Goal: Information Seeking & Learning: Learn about a topic

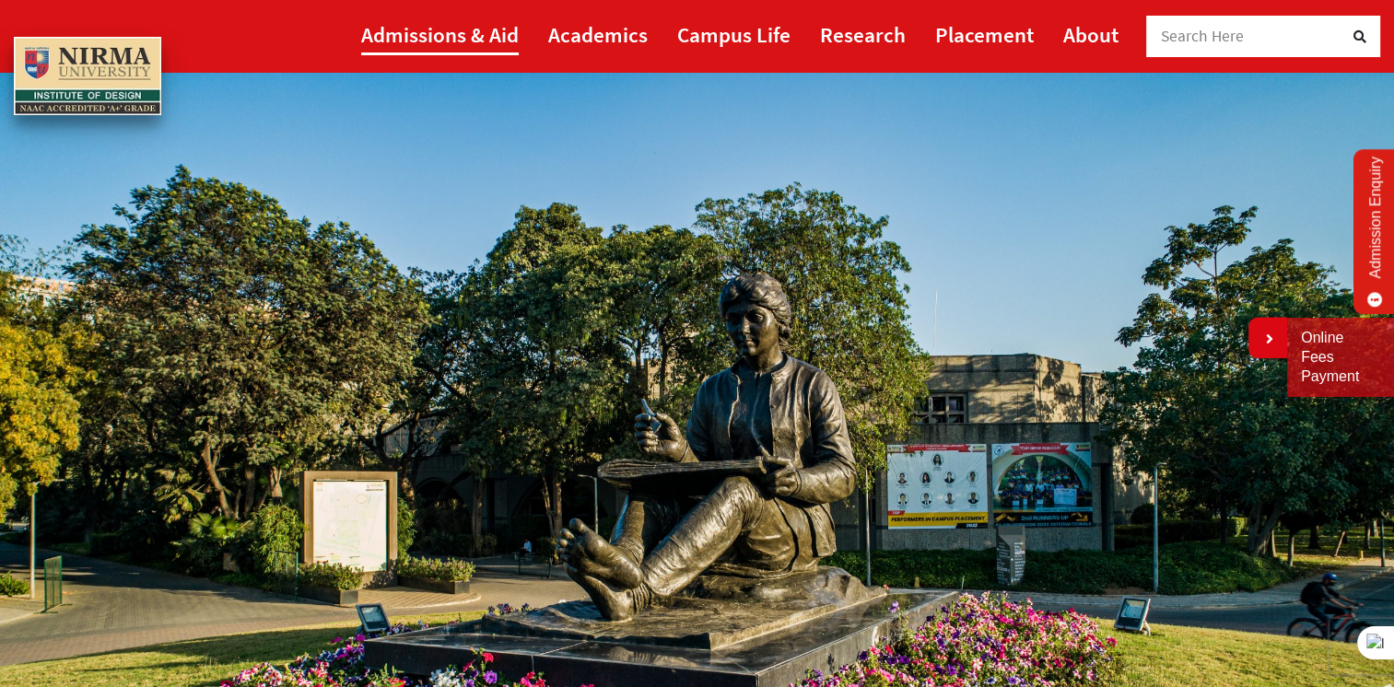
click at [459, 31] on link "Admissions & Aid" at bounding box center [440, 34] width 158 height 41
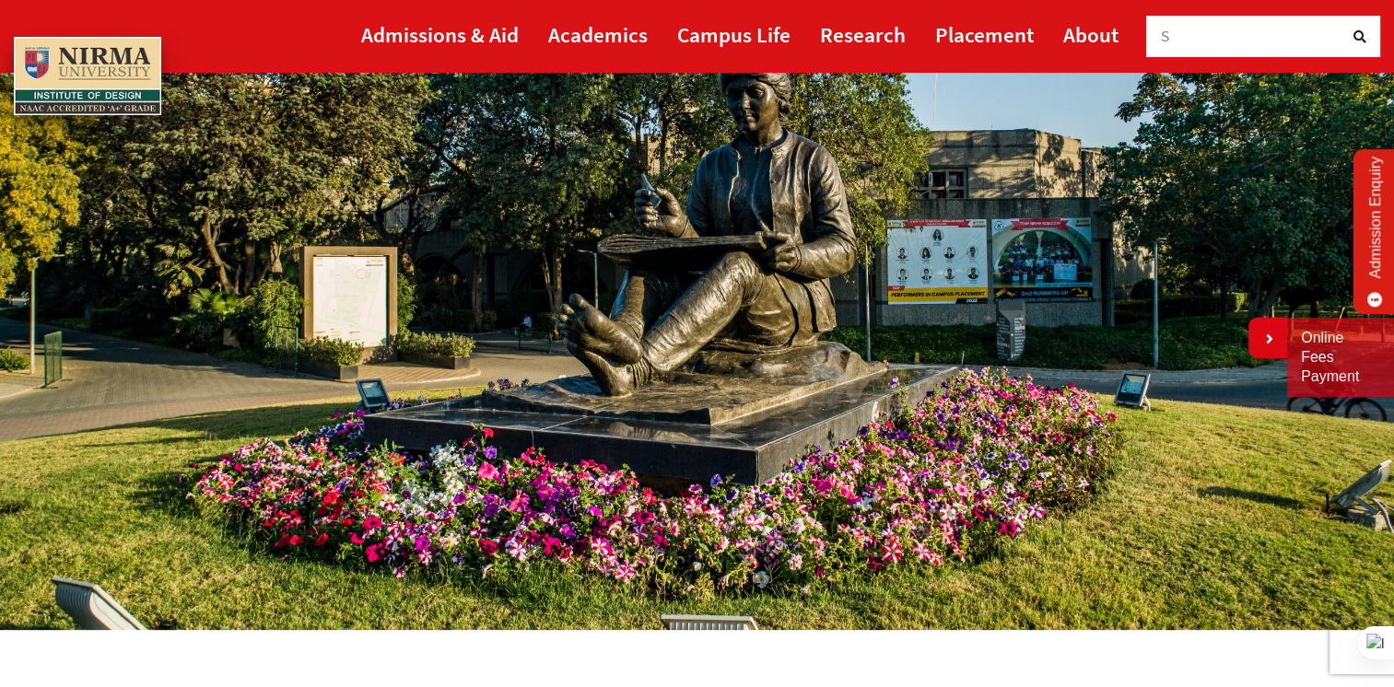
scroll to position [542, 0]
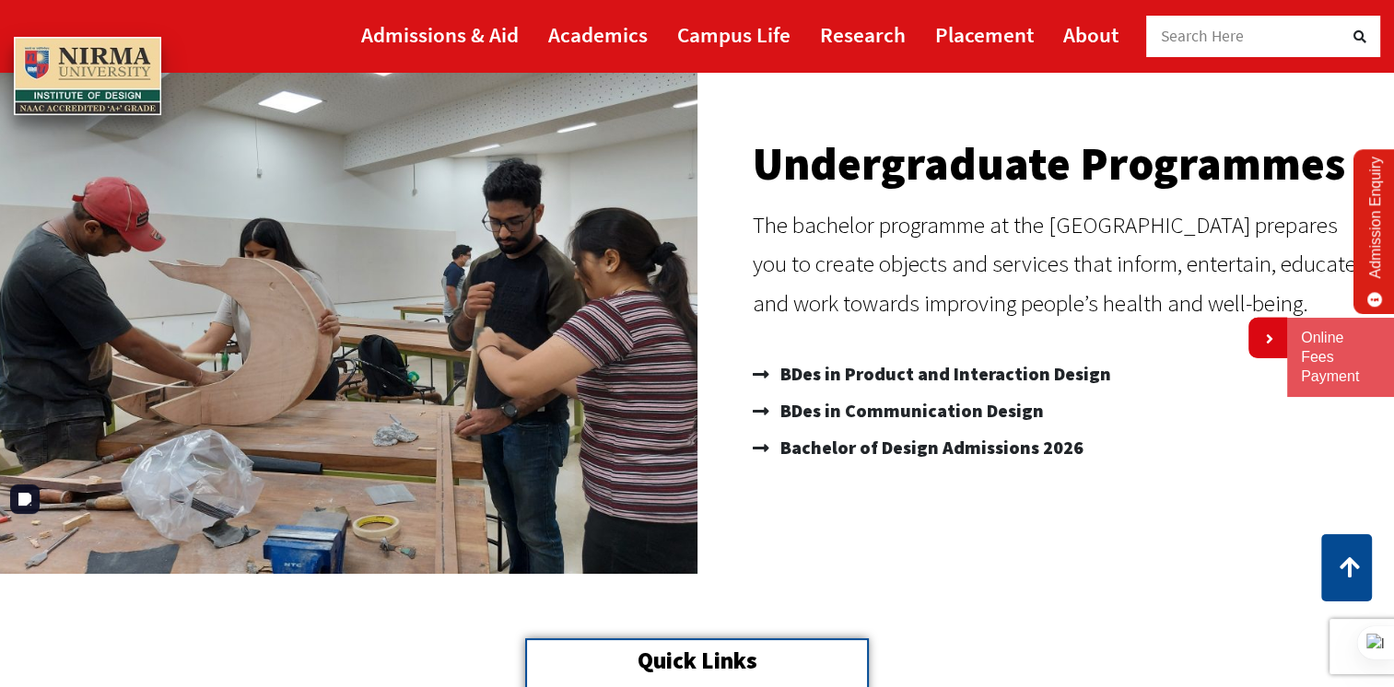
scroll to position [184, 0]
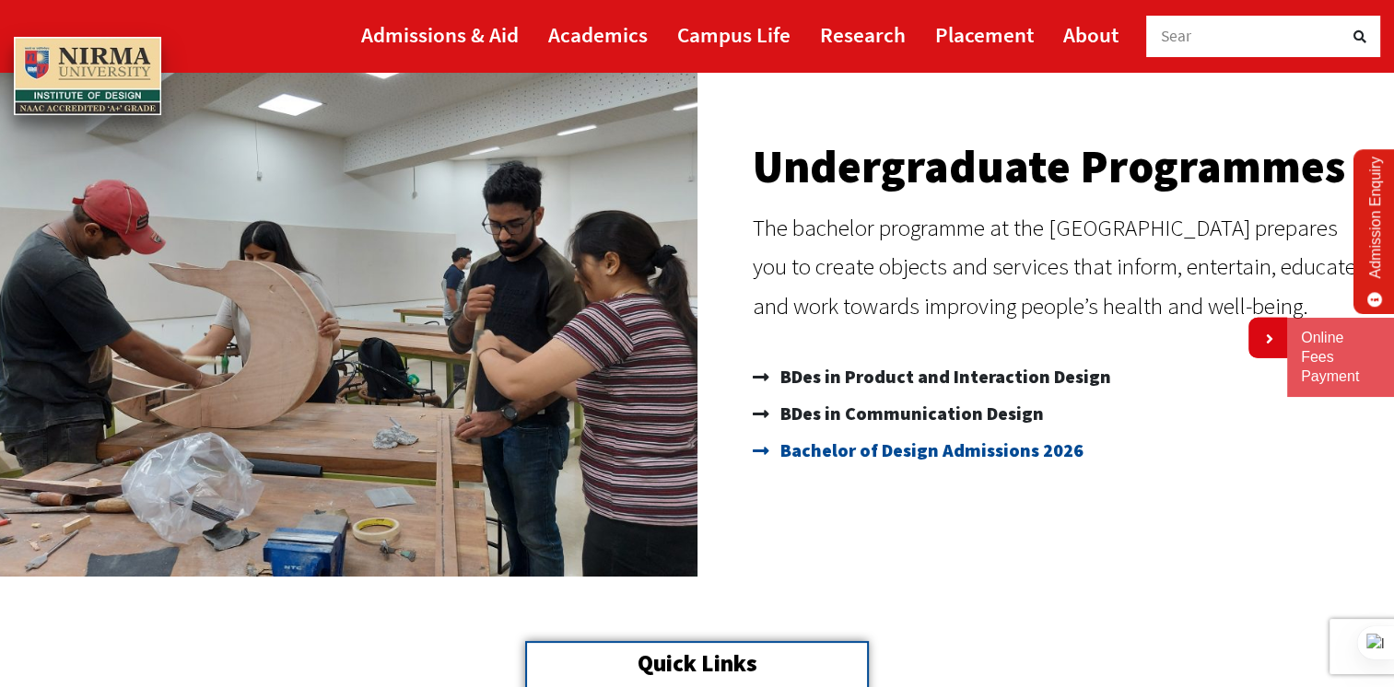
click at [880, 451] on span "Bachelor of Design Admissions 2026" at bounding box center [930, 450] width 308 height 37
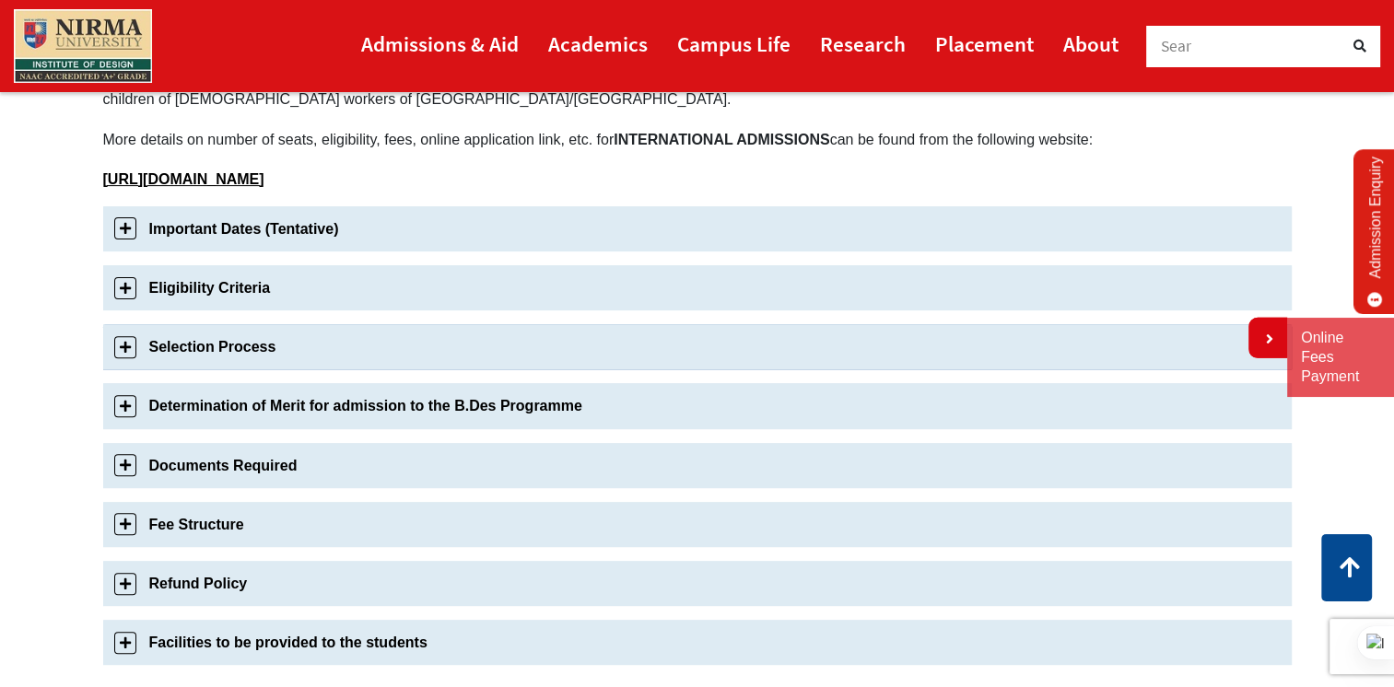
scroll to position [553, 0]
drag, startPoint x: 220, startPoint y: 521, endPoint x: 228, endPoint y: 515, distance: 10.5
click at [221, 521] on link "Fee Structure" at bounding box center [697, 523] width 1188 height 45
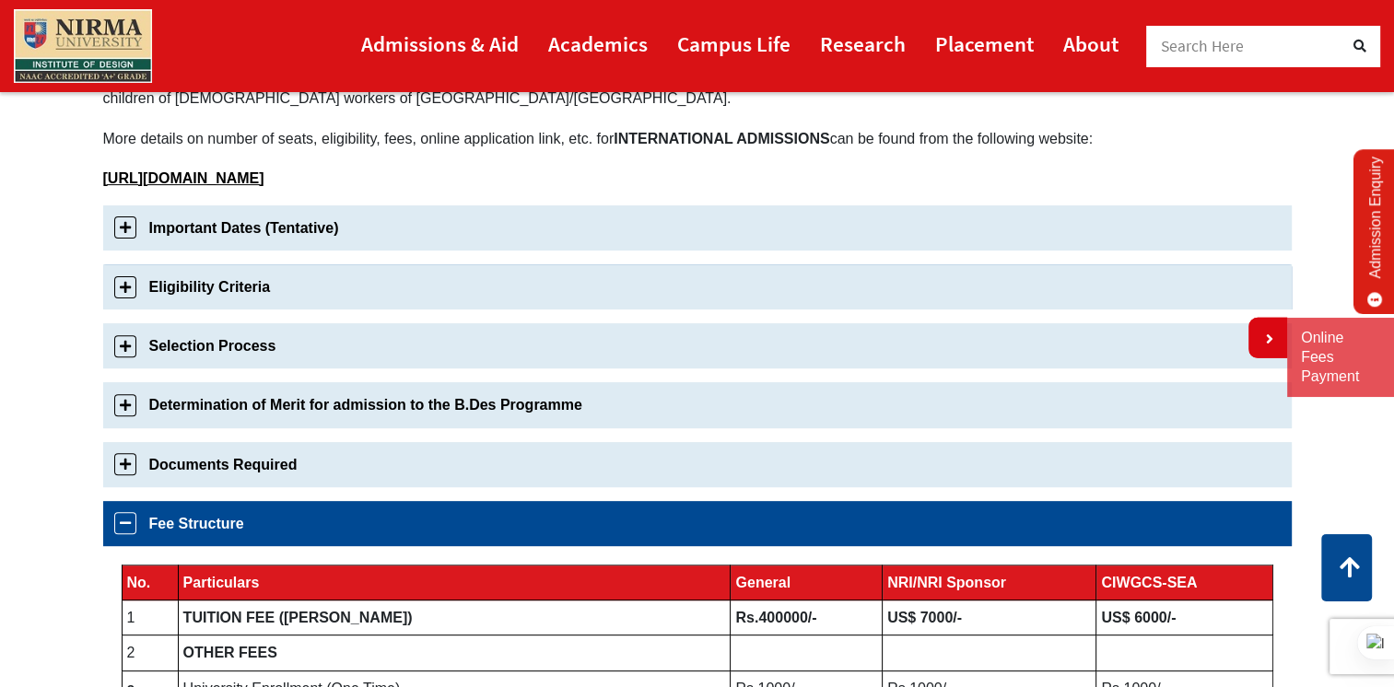
scroll to position [480, 0]
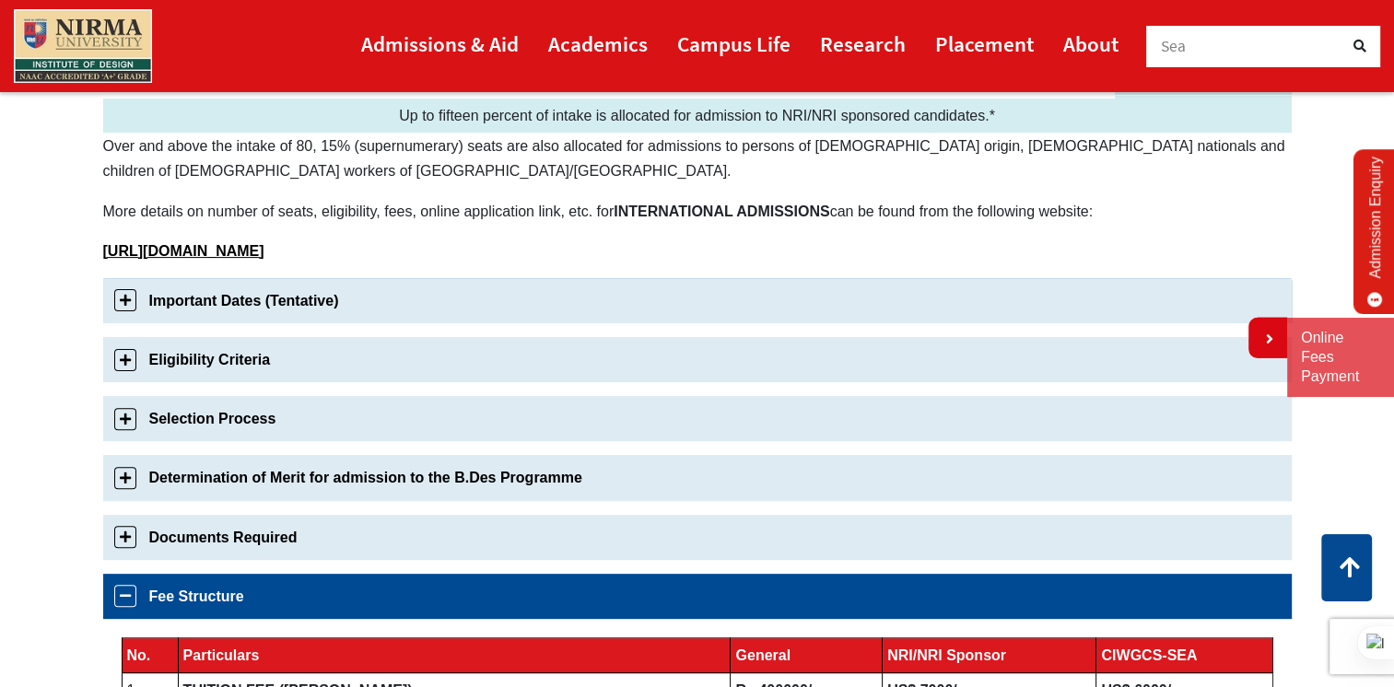
click at [241, 289] on link "Important Dates (Tentative)" at bounding box center [697, 300] width 1188 height 45
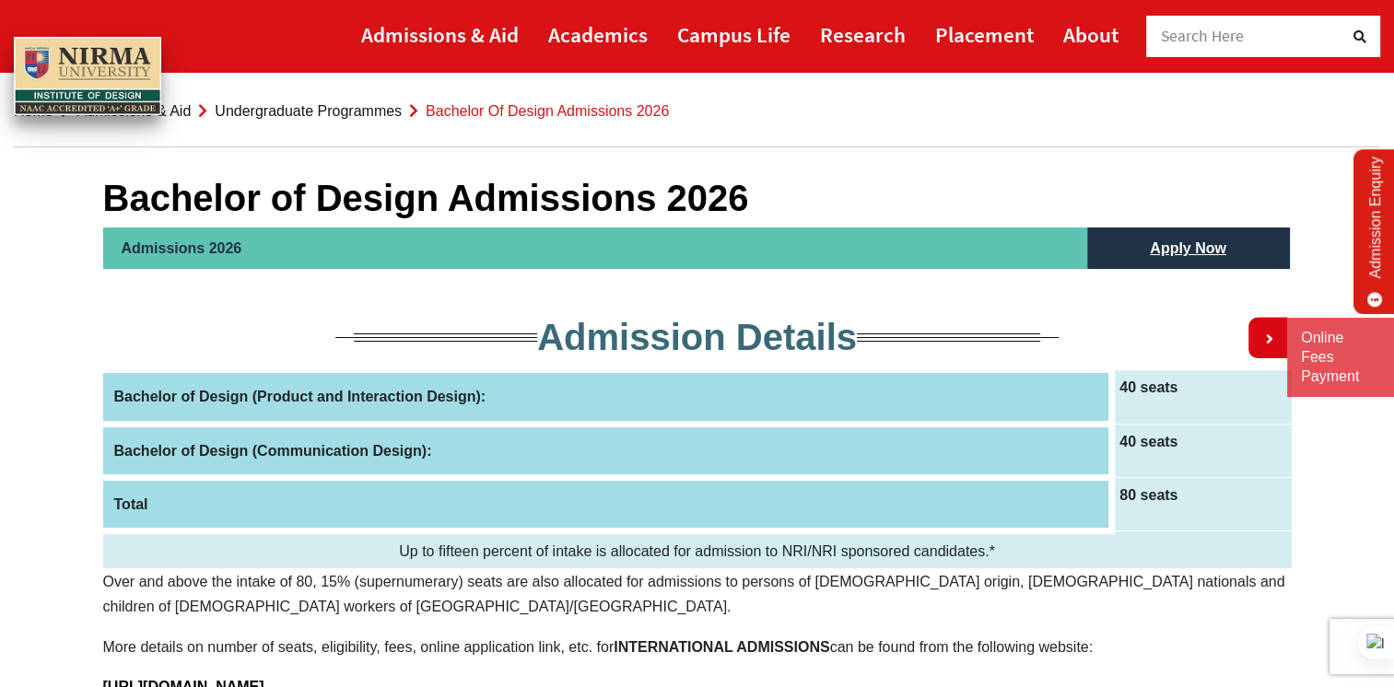
scroll to position [0, 0]
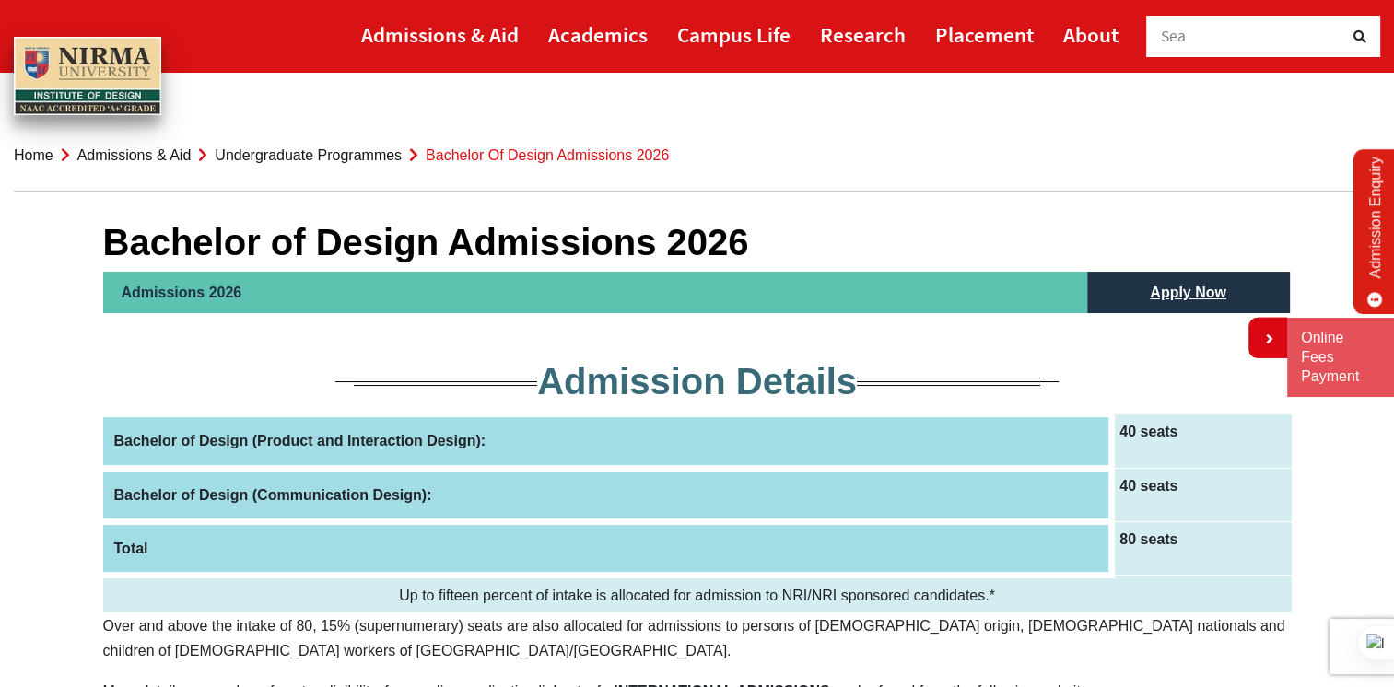
click at [350, 153] on link "Undergraduate Programmes" at bounding box center [308, 155] width 187 height 16
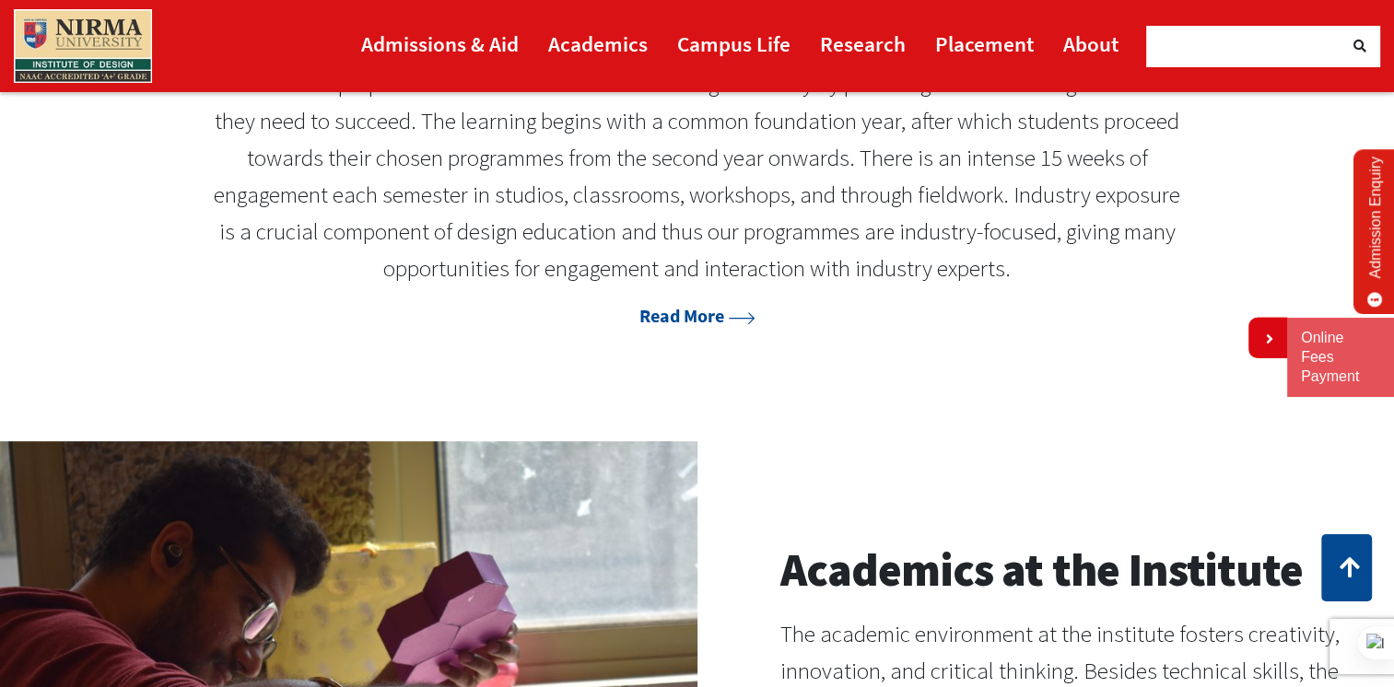
scroll to position [1566, 0]
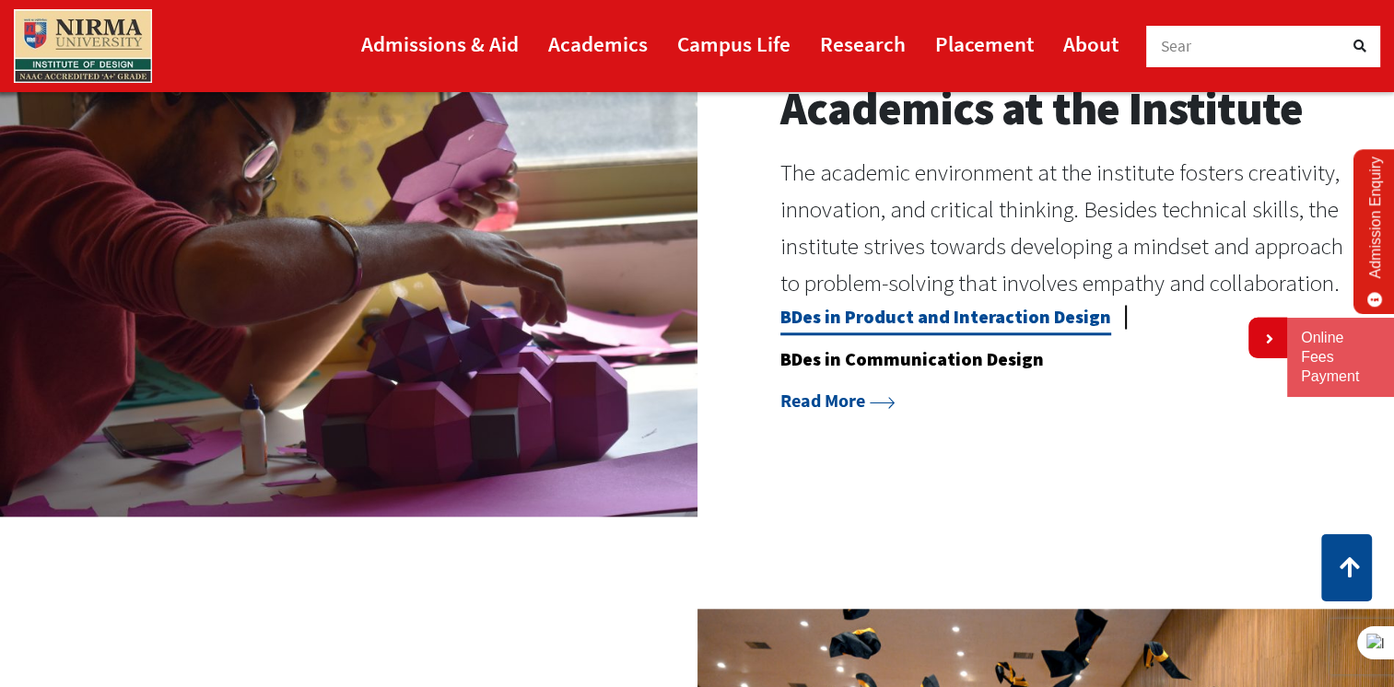
click at [951, 311] on link "BDes in Product and Interaction Design" at bounding box center [945, 320] width 331 height 30
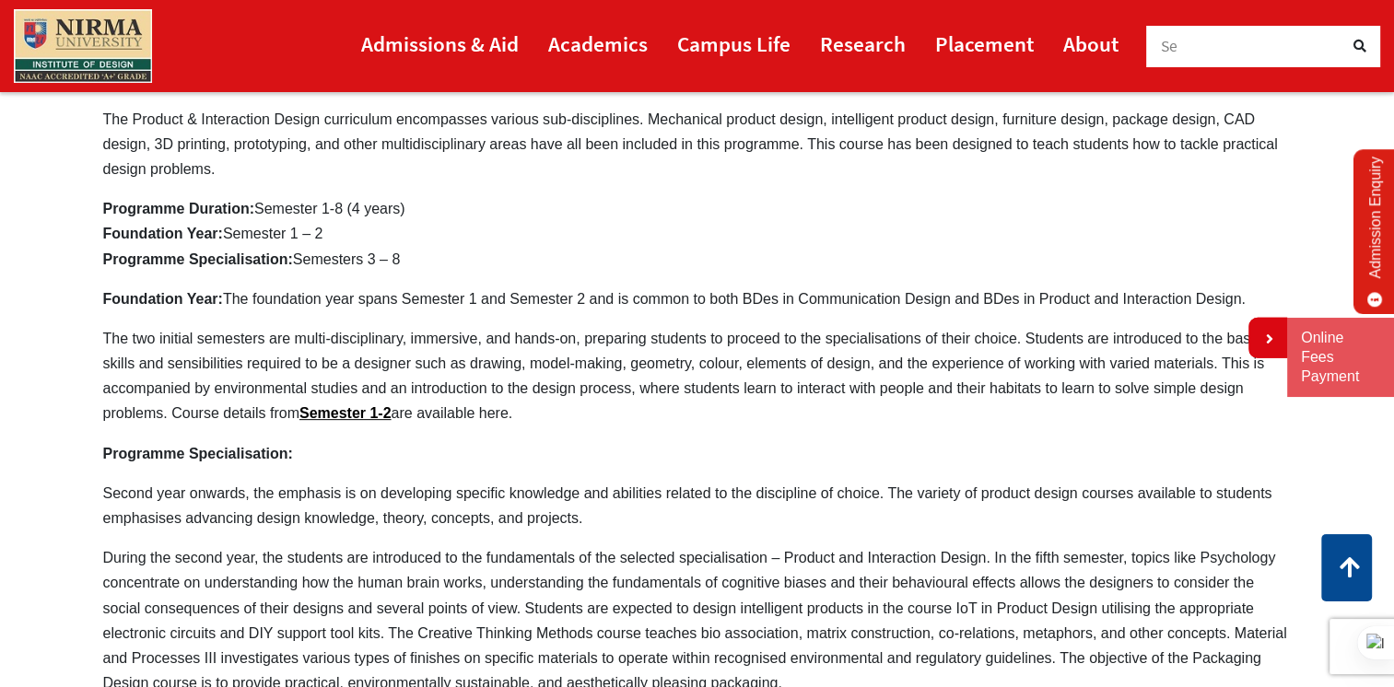
scroll to position [553, 0]
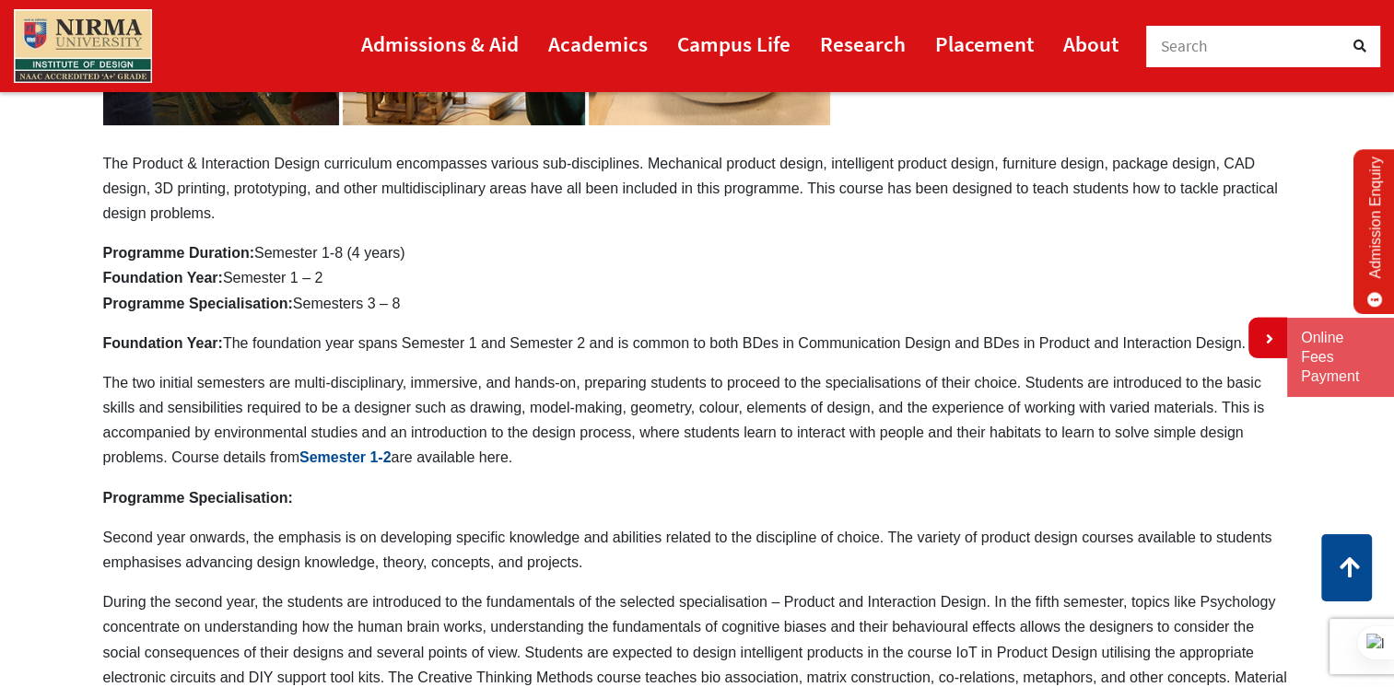
click at [321, 461] on link "Semester 1-2" at bounding box center [345, 458] width 92 height 16
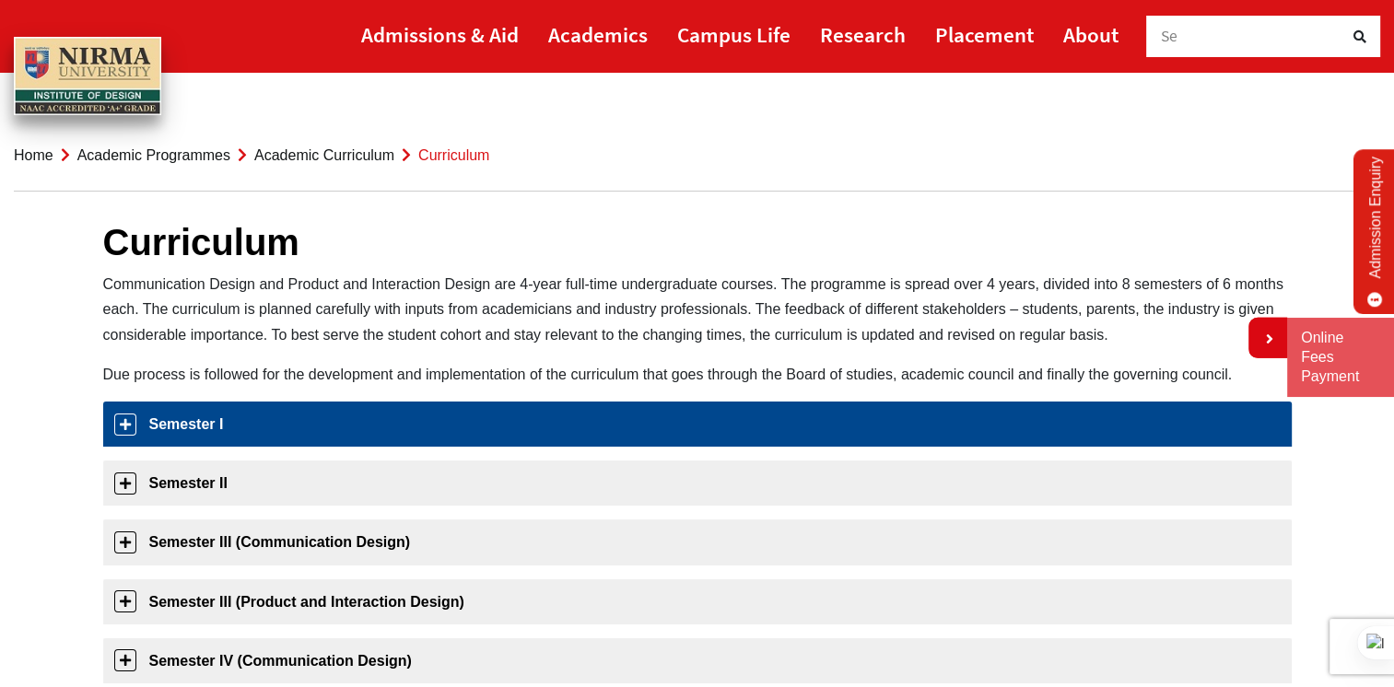
click at [216, 433] on link "Semester I" at bounding box center [697, 424] width 1188 height 45
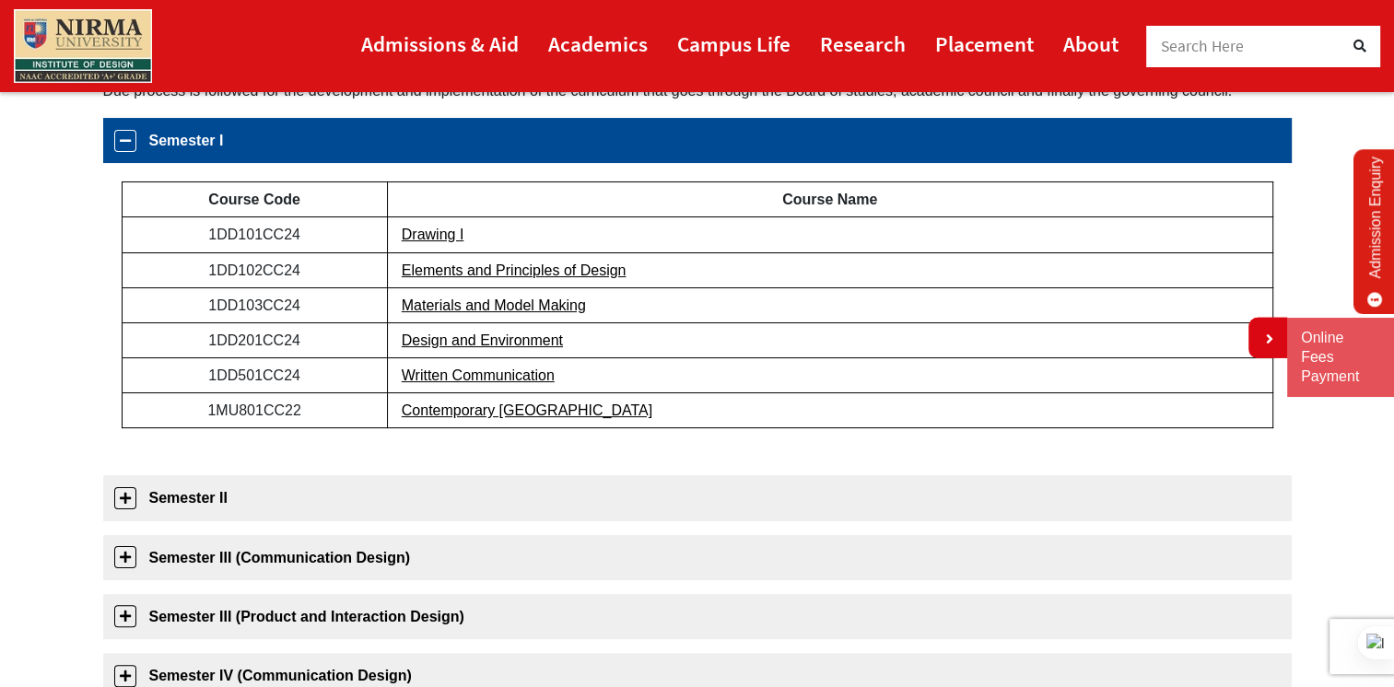
scroll to position [291, 0]
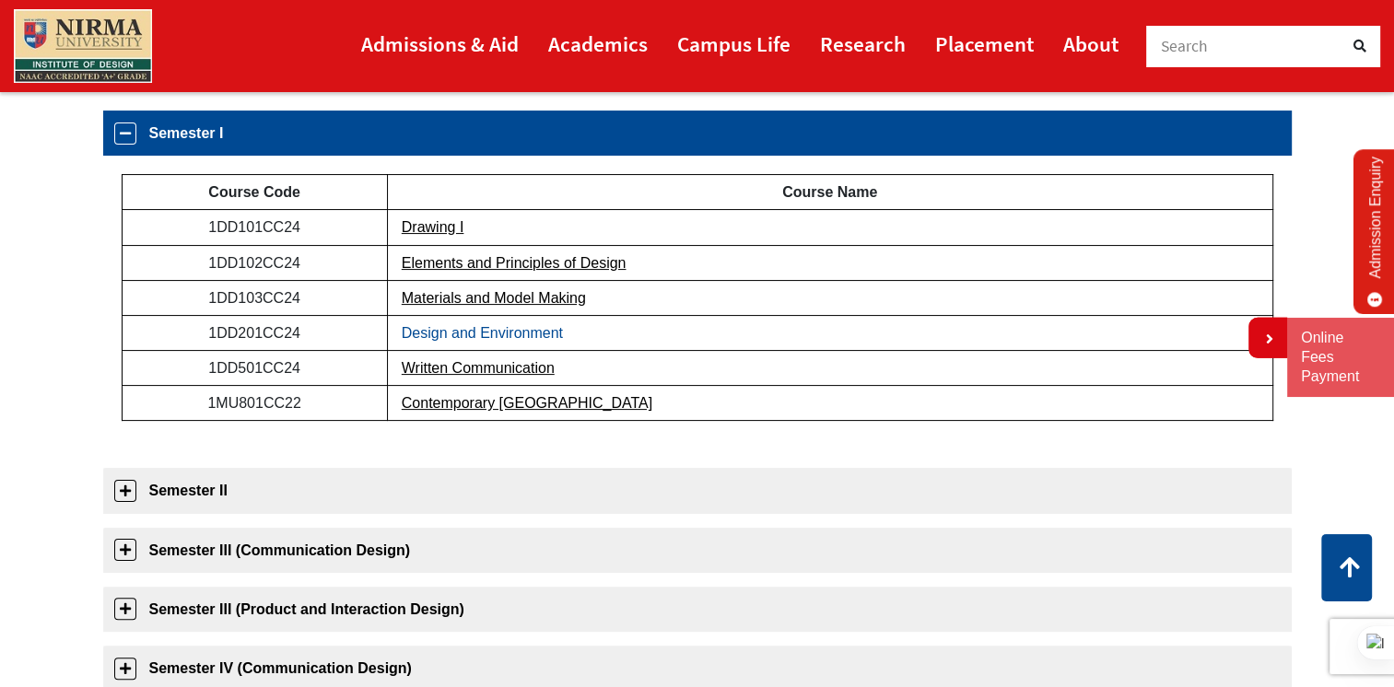
click at [496, 336] on link "Design and Environment" at bounding box center [482, 333] width 161 height 16
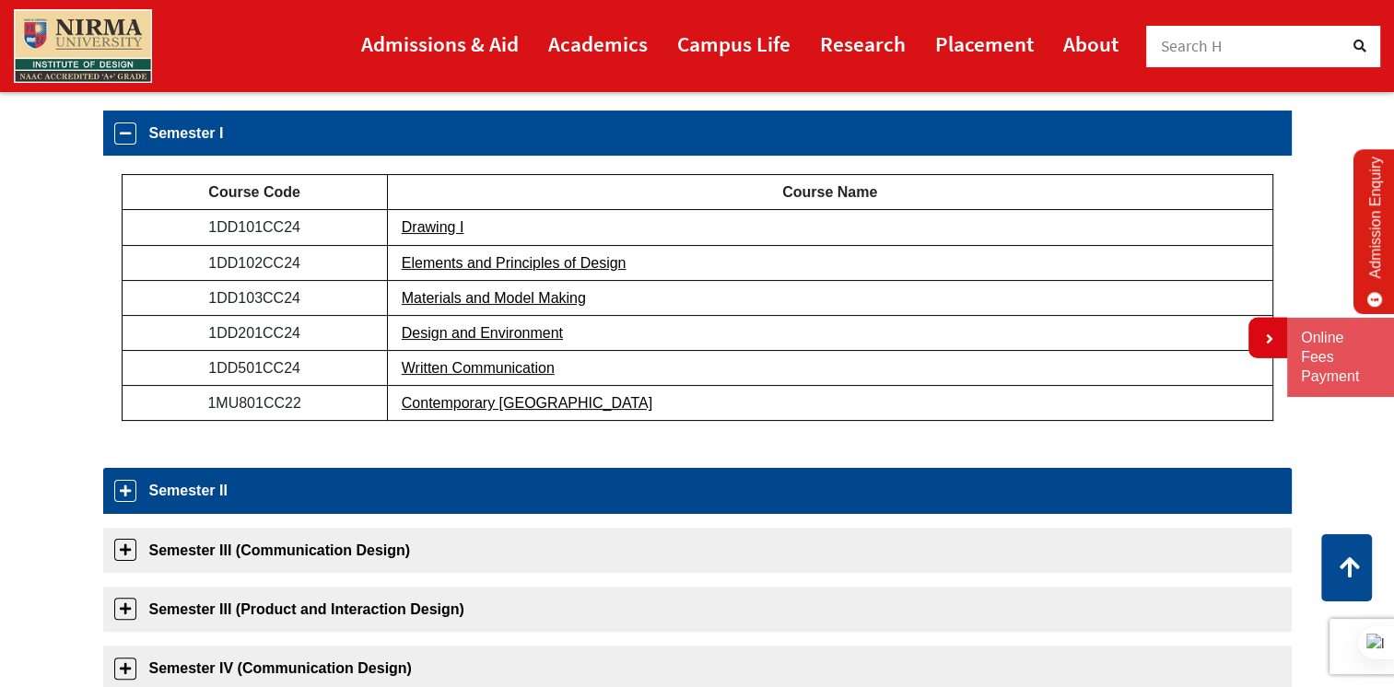
click at [204, 485] on link "Semester II" at bounding box center [697, 490] width 1188 height 45
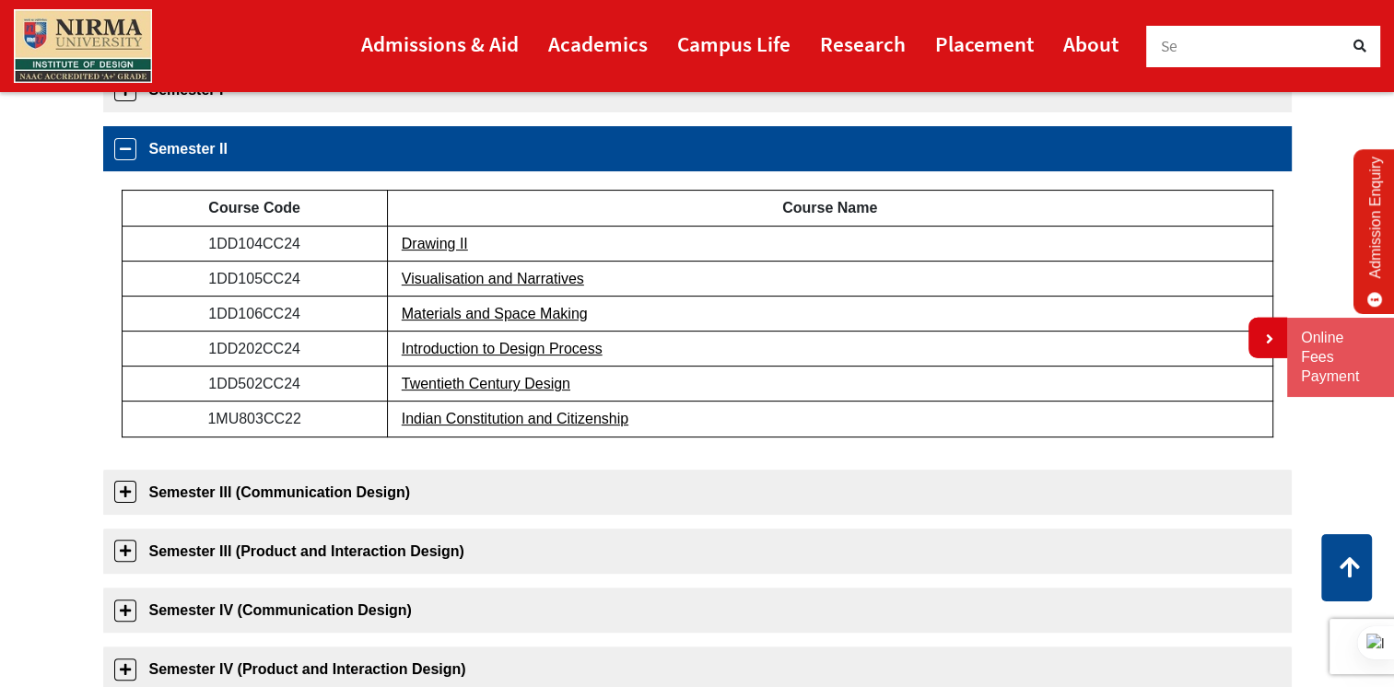
scroll to position [350, 0]
